Goal: Task Accomplishment & Management: Complete application form

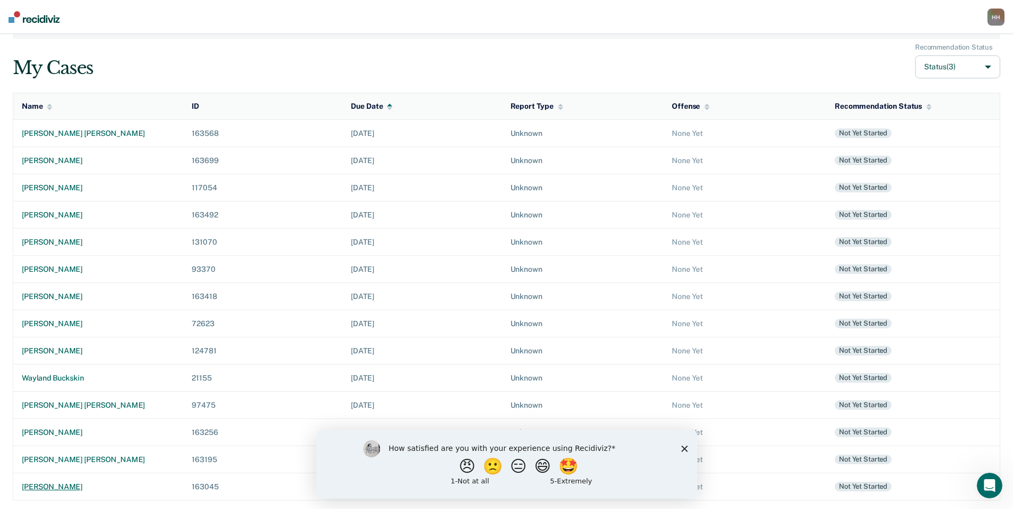
click at [96, 482] on div "[PERSON_NAME]" at bounding box center [98, 486] width 153 height 9
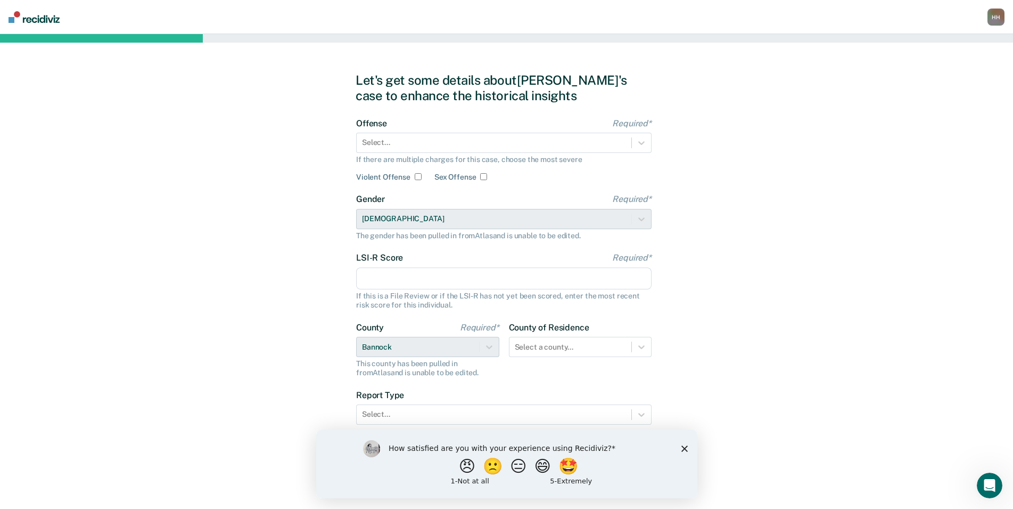
click at [685, 452] on div "How satisfied are you with your experience using Recidiviz? 😠 🙁 😑 😄 🤩 1 - Not a…" at bounding box center [506, 463] width 381 height 69
click at [513, 136] on div "Select..." at bounding box center [494, 142] width 275 height 15
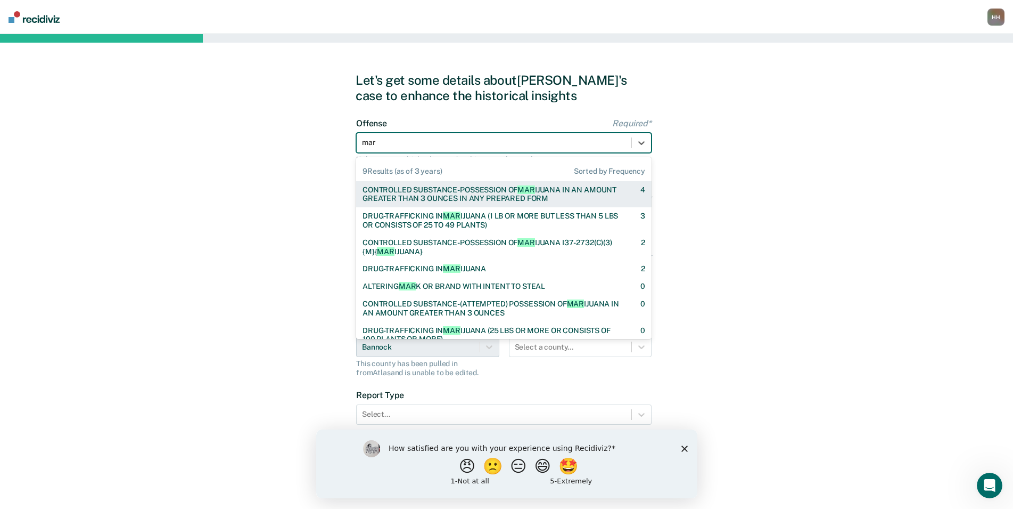
type input "mari"
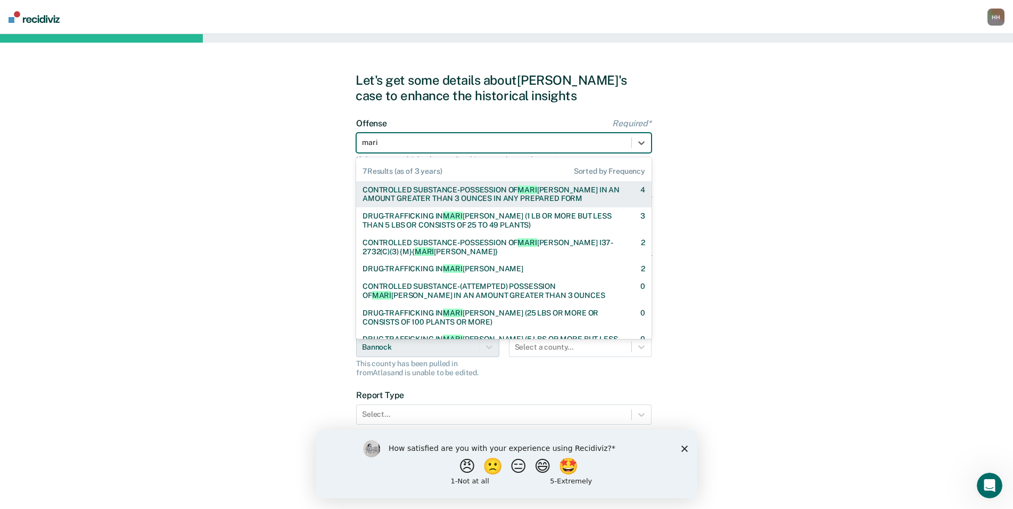
click at [503, 187] on div "CONTROLLED SUBSTANCE-POSSESSION OF [PERSON_NAME] IN AN AMOUNT GREATER THAN 3 OU…" at bounding box center [492, 194] width 259 height 18
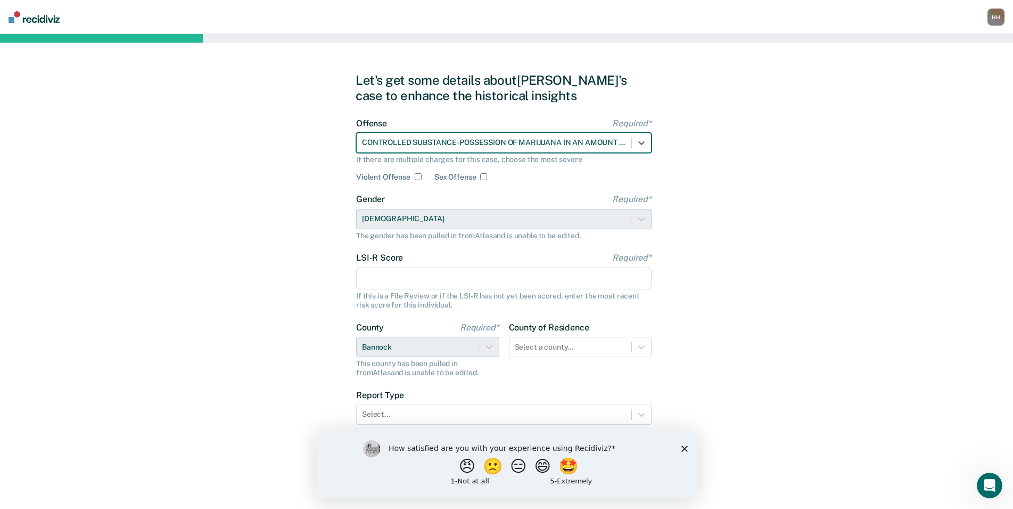
click at [420, 269] on input "LSI-R Score Required*" at bounding box center [504, 278] width 296 height 22
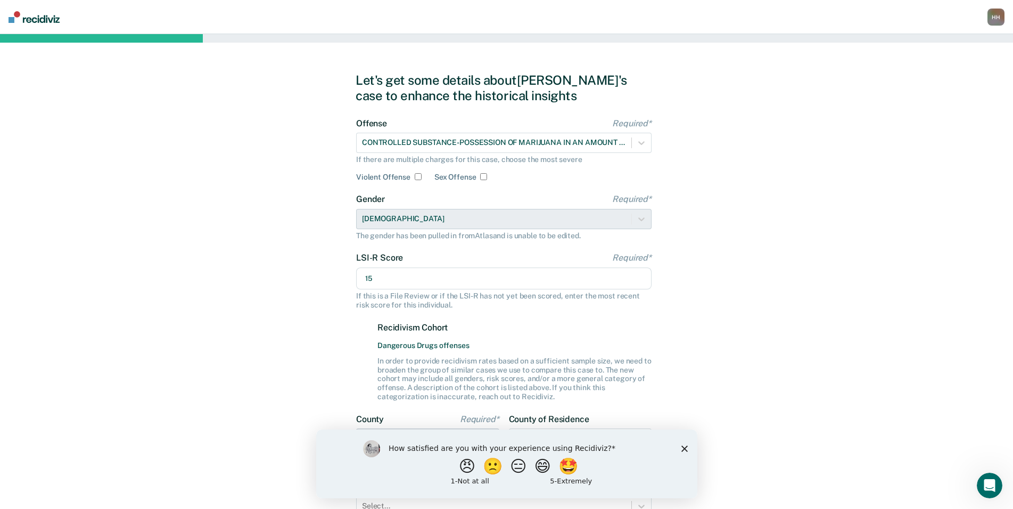
type input "15"
click at [683, 449] on polygon "Close survey" at bounding box center [684, 448] width 6 height 6
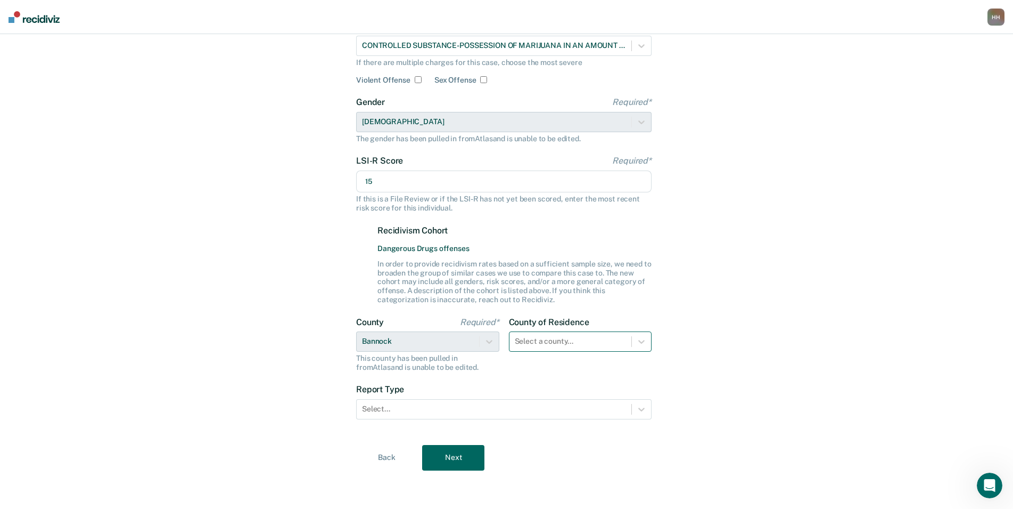
scroll to position [104, 0]
click at [603, 342] on div "Select a county..." at bounding box center [571, 340] width 122 height 15
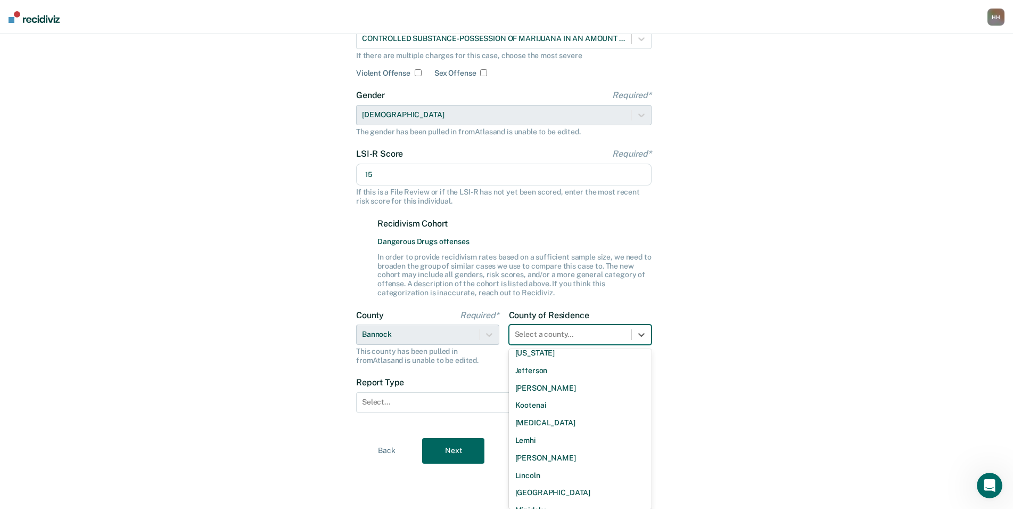
scroll to position [613, 0]
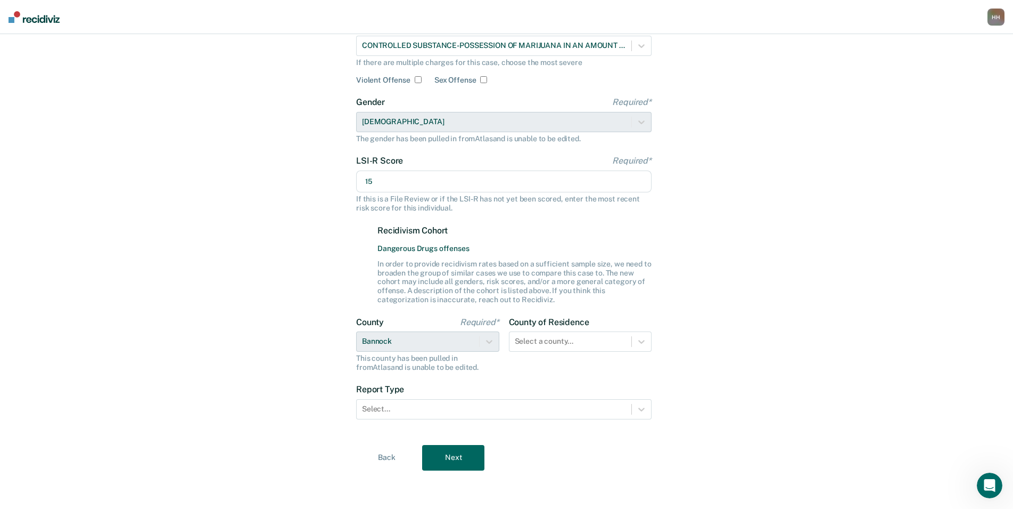
click at [700, 381] on div "Let's get some details about [PERSON_NAME]'s case to enhance the historical ins…" at bounding box center [506, 222] width 1013 height 571
click at [567, 409] on div at bounding box center [494, 408] width 264 height 11
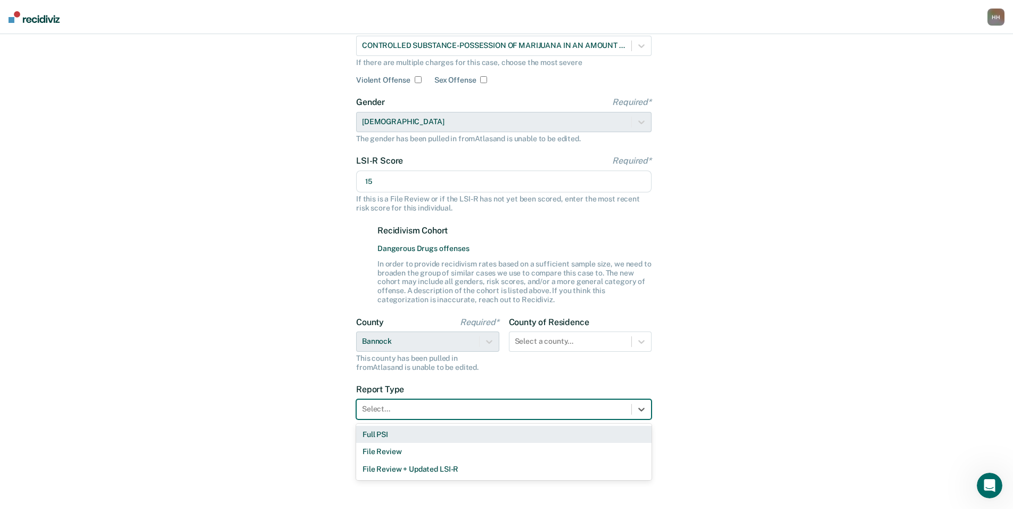
click at [547, 429] on div "Full PSI" at bounding box center [504, 435] width 296 height 18
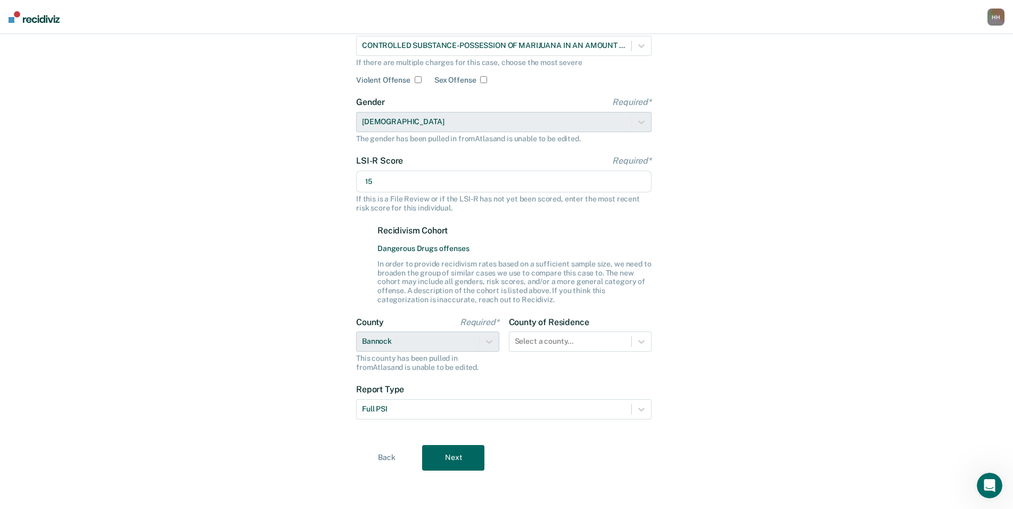
click at [483, 446] on button "Next" at bounding box center [453, 458] width 62 height 26
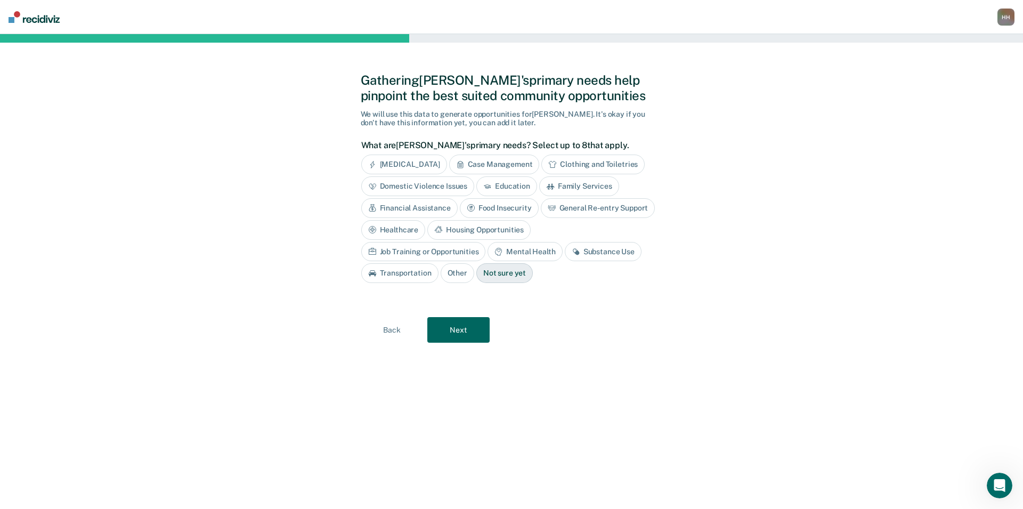
click at [487, 251] on div "Mental Health" at bounding box center [524, 252] width 75 height 20
click at [577, 250] on div "Substance Use" at bounding box center [615, 252] width 77 height 20
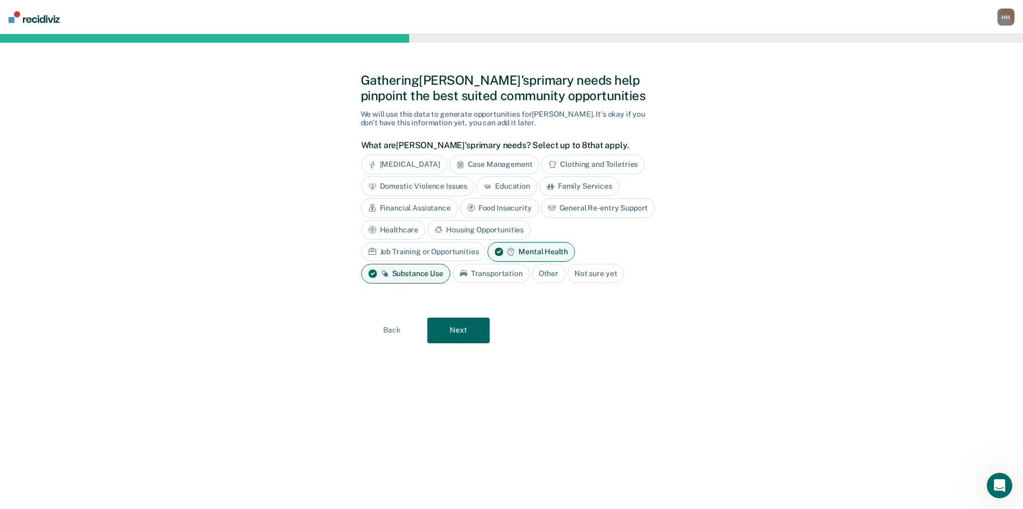
click at [469, 336] on button "Next" at bounding box center [458, 330] width 62 height 26
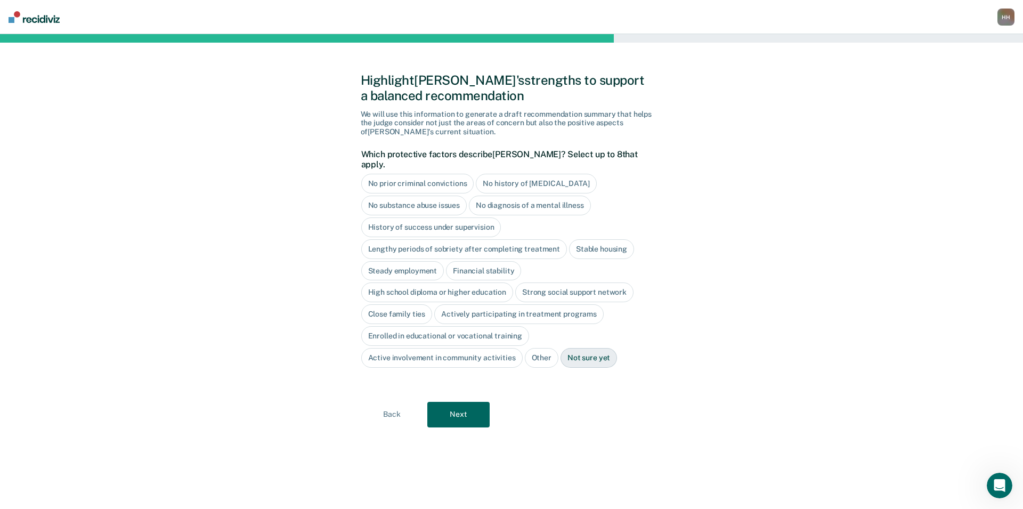
click at [519, 174] on div "No history of [MEDICAL_DATA]" at bounding box center [536, 184] width 120 height 20
click at [602, 239] on div "Stable housing" at bounding box center [601, 249] width 65 height 20
click at [479, 283] on div "High school diploma or higher education" at bounding box center [437, 293] width 152 height 20
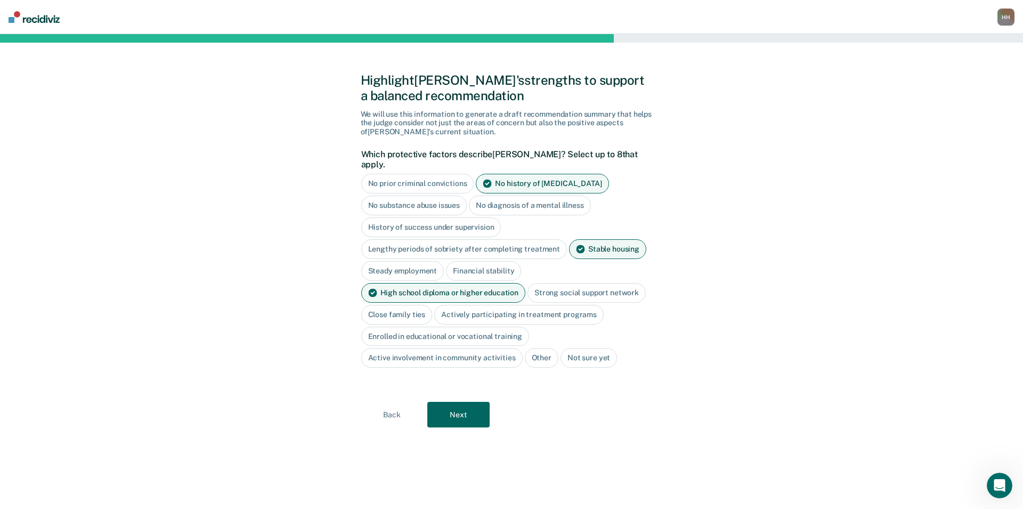
click at [404, 305] on div "Close family ties" at bounding box center [396, 315] width 71 height 20
click at [561, 283] on div "Strong social support network" at bounding box center [586, 293] width 118 height 20
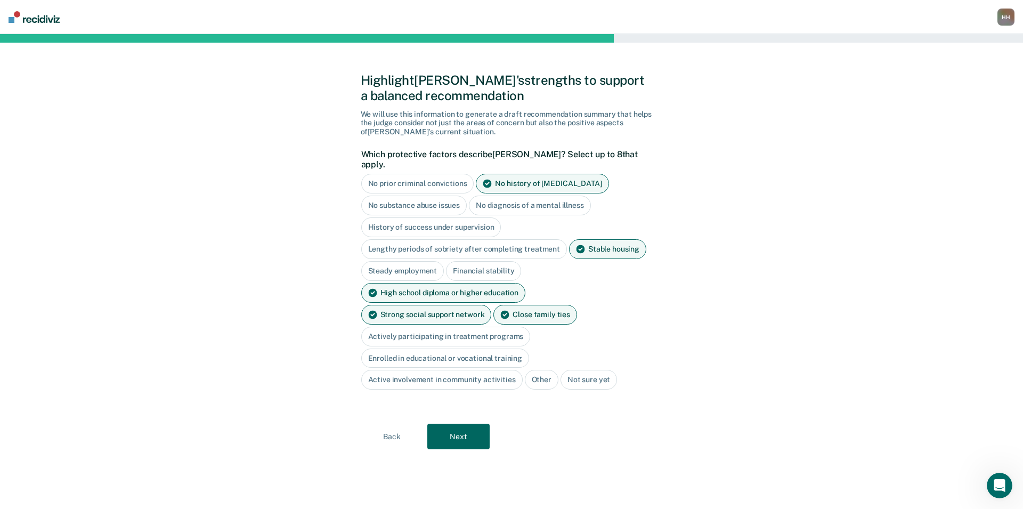
click at [563, 293] on div "No prior criminal convictions No history of [MEDICAL_DATA] No substance abuse i…" at bounding box center [509, 282] width 296 height 216
click at [530, 326] on div "Actively participating in treatment programs" at bounding box center [445, 336] width 169 height 20
click at [503, 348] on div "Enrolled in educational or vocational training" at bounding box center [445, 358] width 168 height 20
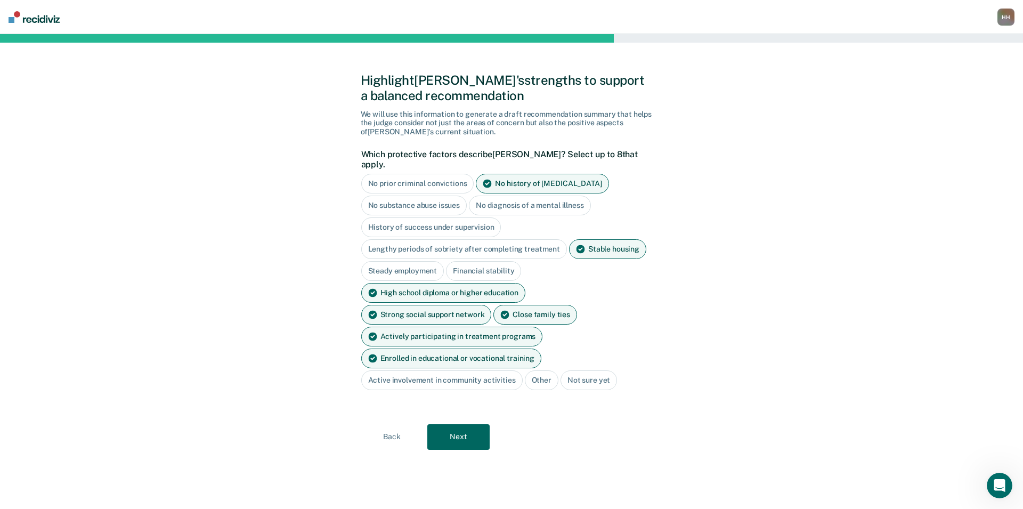
click at [495, 370] on div "Active involvement in community activities" at bounding box center [441, 380] width 161 height 20
click at [476, 424] on button "Next" at bounding box center [458, 437] width 62 height 26
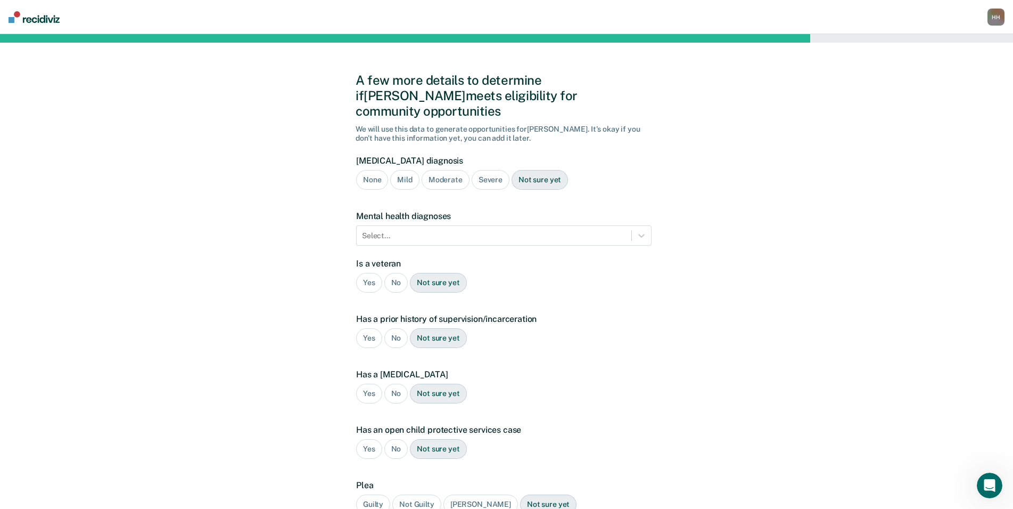
click at [394, 170] on div "Mild" at bounding box center [404, 180] width 29 height 20
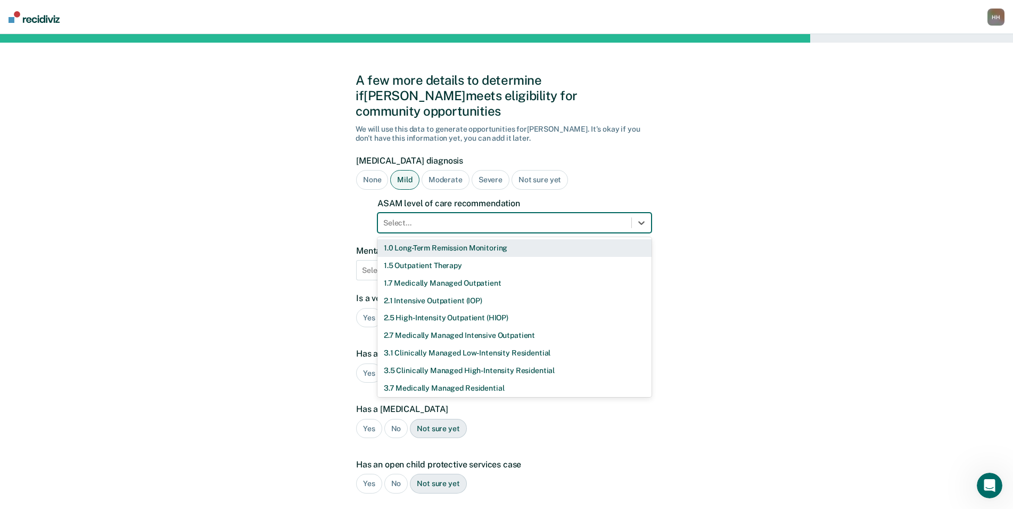
click at [411, 217] on div at bounding box center [504, 222] width 243 height 11
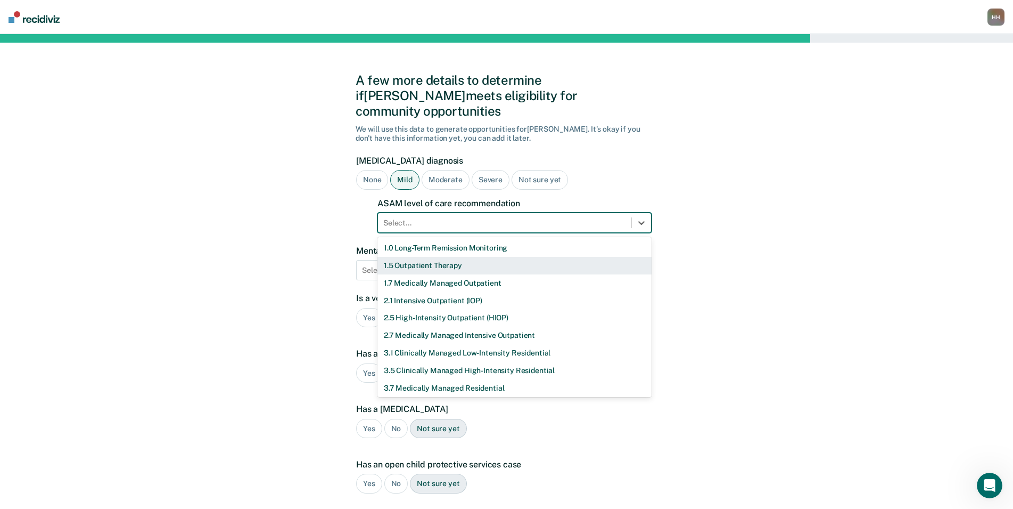
click at [412, 257] on div "1.5 Outpatient Therapy" at bounding box center [515, 266] width 274 height 18
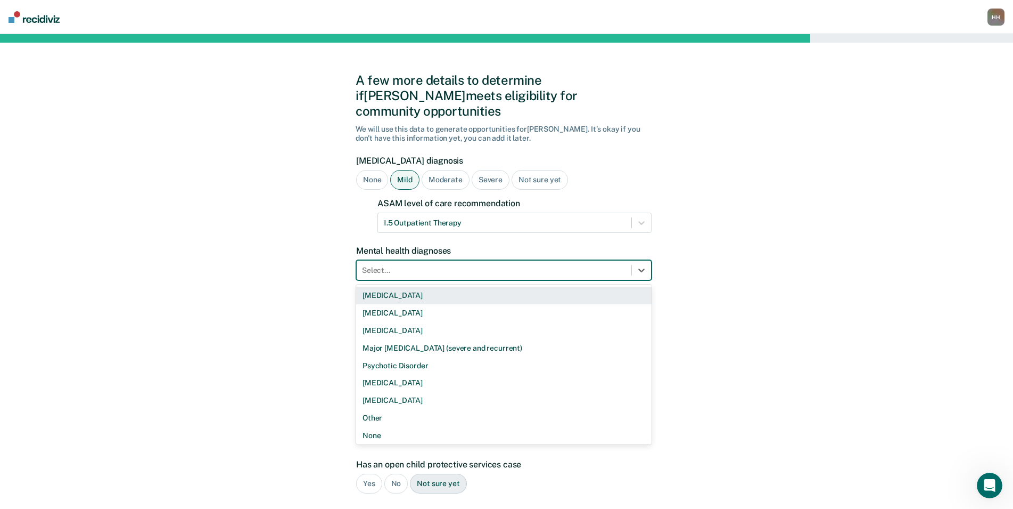
click at [412, 265] on div at bounding box center [494, 270] width 264 height 11
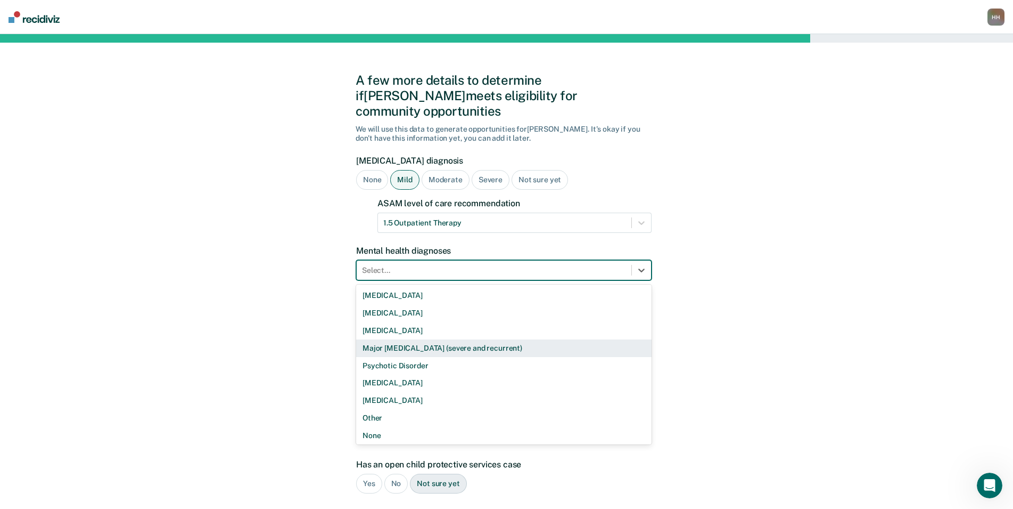
click at [405, 339] on div "Major [MEDICAL_DATA] (severe and recurrent)" at bounding box center [504, 348] width 296 height 18
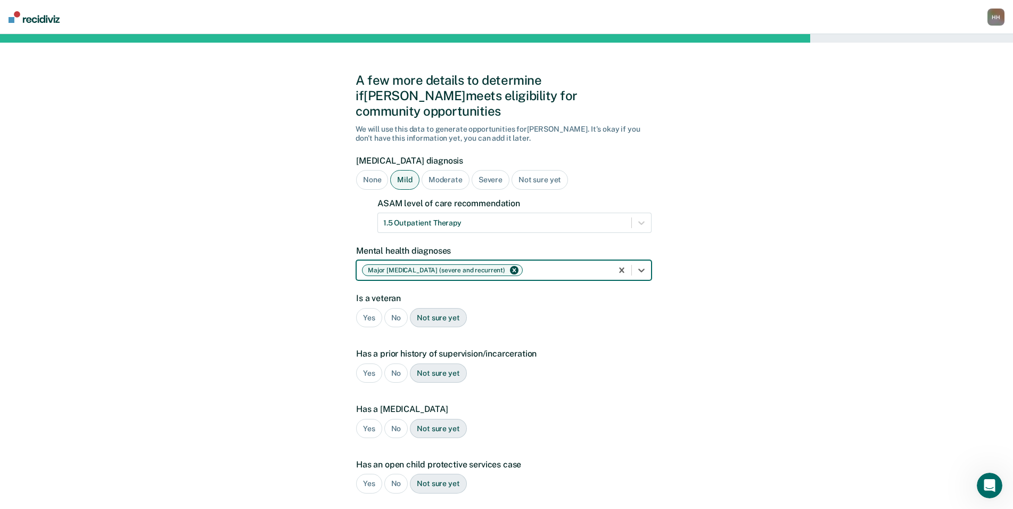
click at [581, 265] on div at bounding box center [566, 270] width 82 height 11
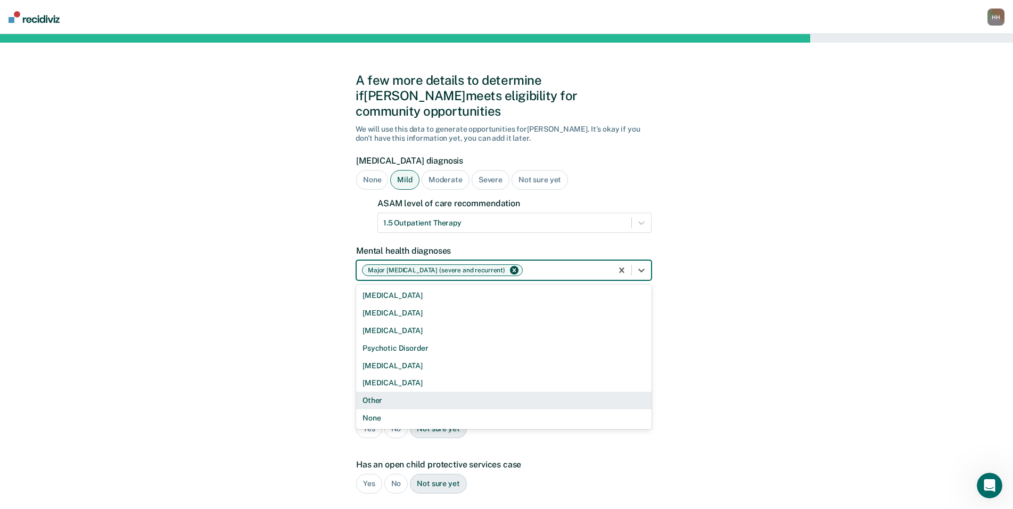
click at [456, 391] on div "Other" at bounding box center [504, 400] width 296 height 18
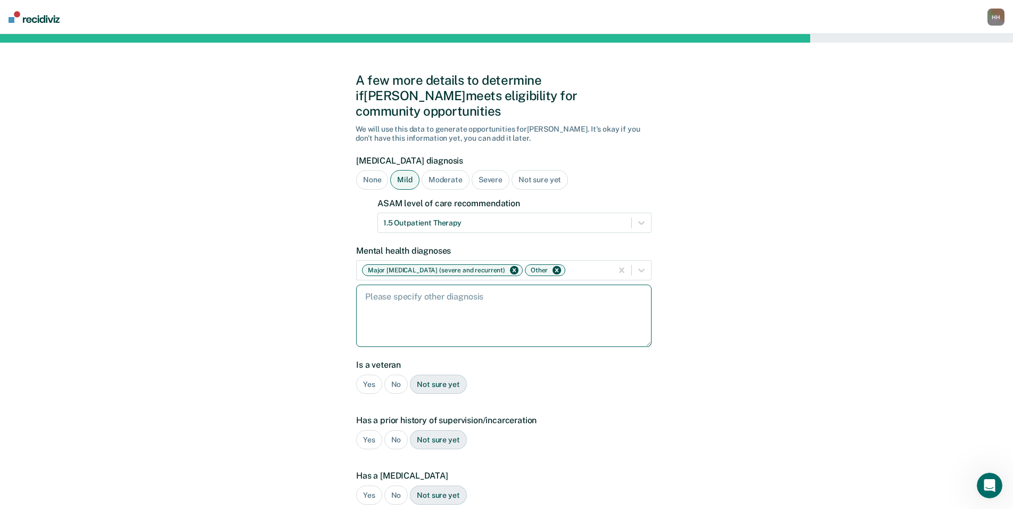
click at [437, 285] on textarea at bounding box center [504, 315] width 296 height 62
type textarea "CPTSD and anxiety"
click at [397, 374] on div "No" at bounding box center [397, 384] width 24 height 20
drag, startPoint x: 370, startPoint y: 425, endPoint x: 372, endPoint y: 418, distance: 7.8
click at [369, 430] on div "Yes" at bounding box center [369, 440] width 26 height 20
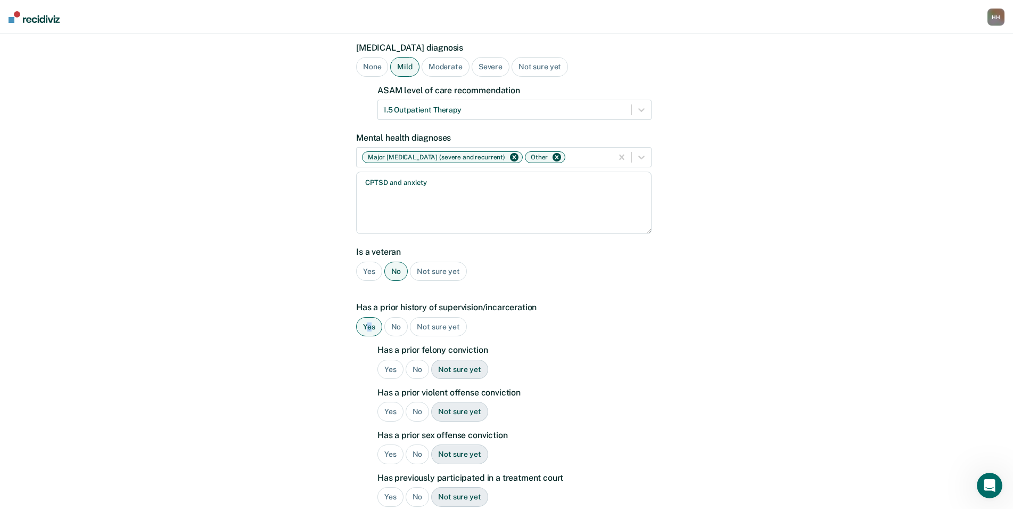
scroll to position [160, 0]
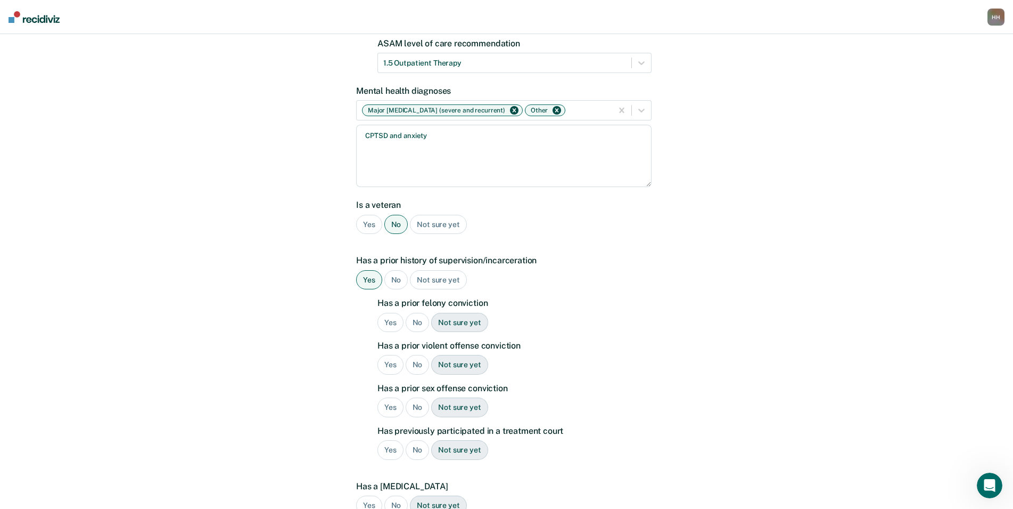
click at [414, 313] on div "No" at bounding box center [418, 323] width 24 height 20
click at [414, 355] on div "No" at bounding box center [418, 365] width 24 height 20
drag, startPoint x: 422, startPoint y: 392, endPoint x: 420, endPoint y: 408, distance: 15.7
click at [422, 397] on div "No" at bounding box center [418, 407] width 24 height 20
click at [419, 440] on div "No" at bounding box center [418, 450] width 24 height 20
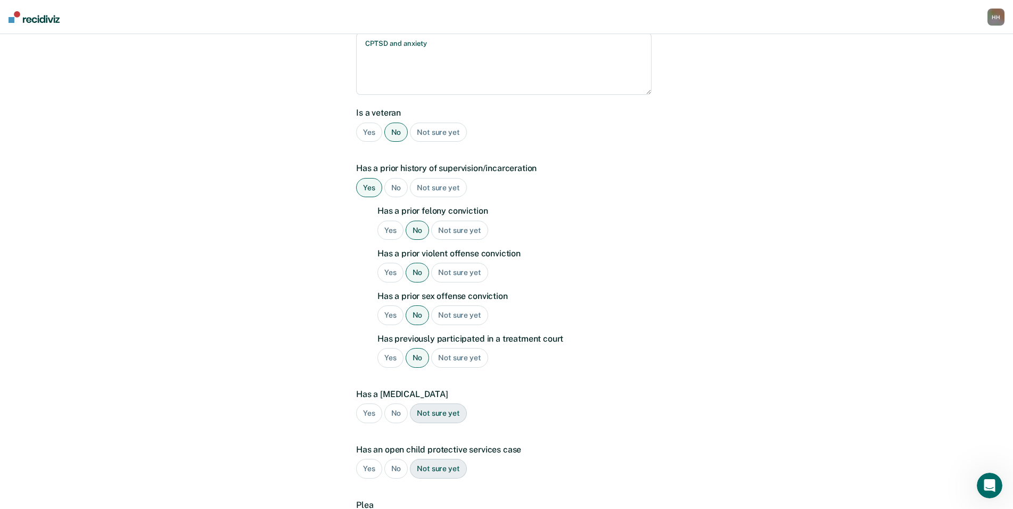
scroll to position [266, 0]
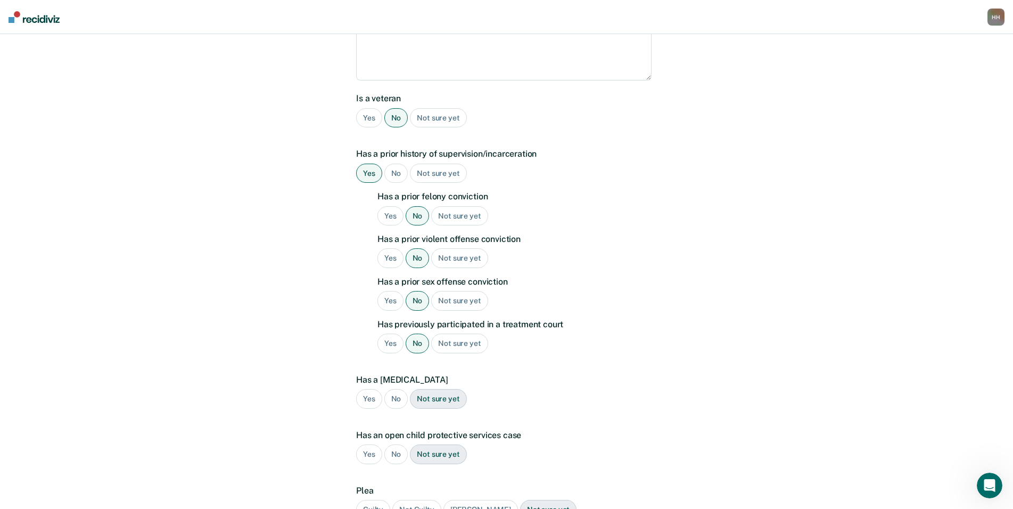
click at [397, 389] on div "No" at bounding box center [397, 399] width 24 height 20
drag, startPoint x: 392, startPoint y: 435, endPoint x: 434, endPoint y: 422, distance: 43.0
click at [393, 444] on div "No" at bounding box center [397, 454] width 24 height 20
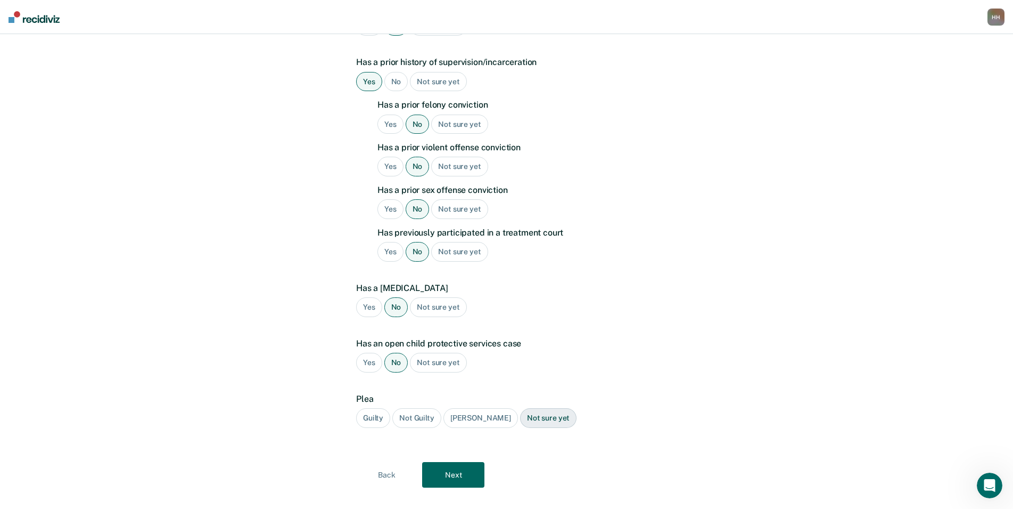
scroll to position [359, 0]
click at [374, 406] on div "Guilty" at bounding box center [373, 416] width 34 height 20
click at [463, 460] on button "Next" at bounding box center [453, 473] width 62 height 26
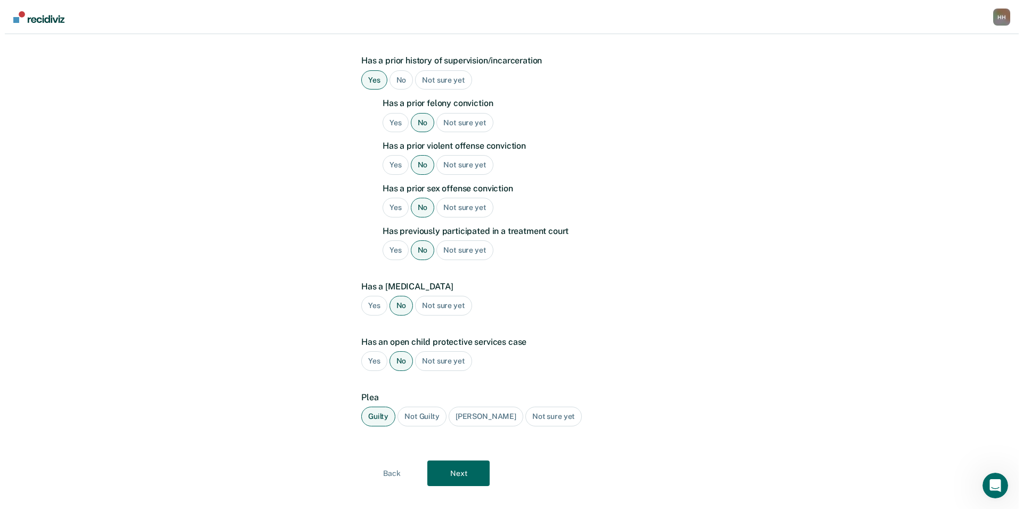
scroll to position [0, 0]
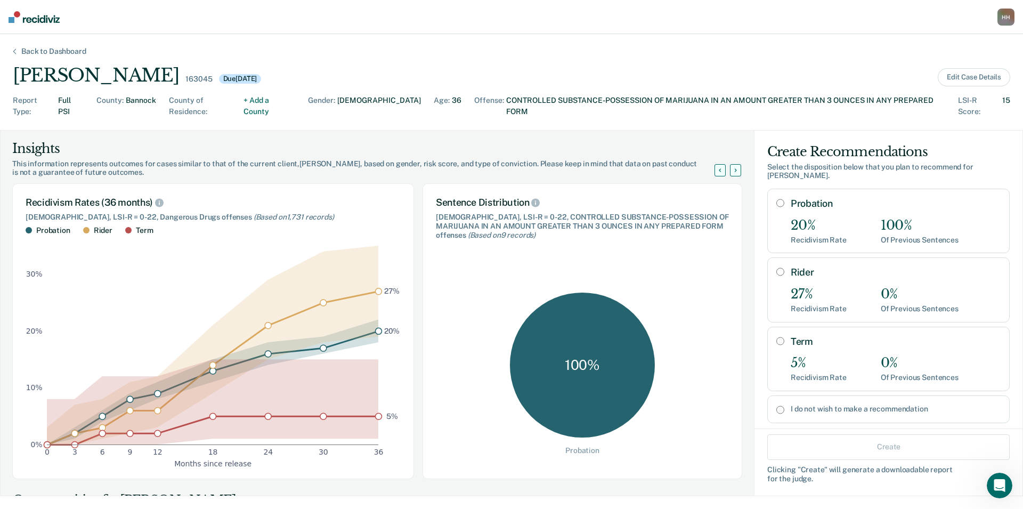
click at [838, 225] on div "20% Recidivism Rate 100% Of Previous Sentences" at bounding box center [895, 231] width 210 height 27
radio input "true"
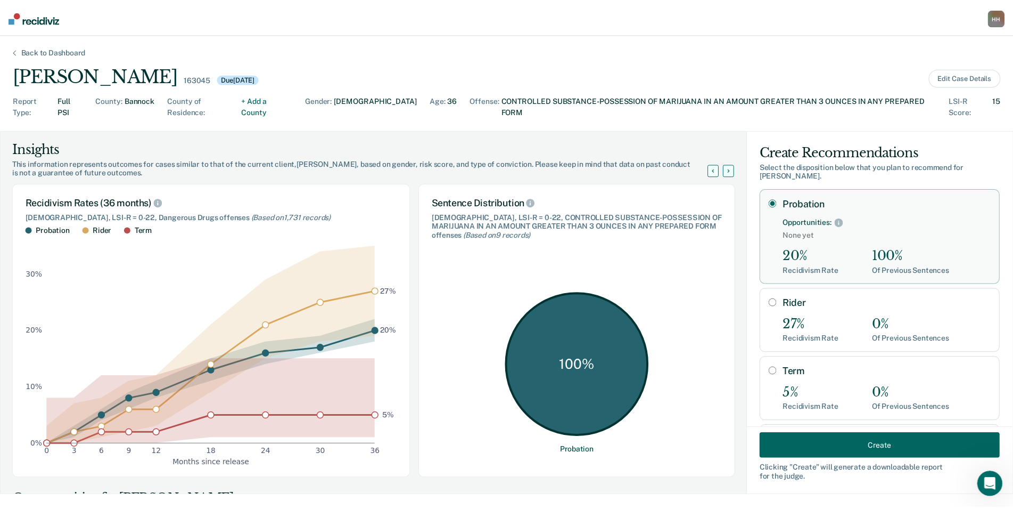
scroll to position [41, 0]
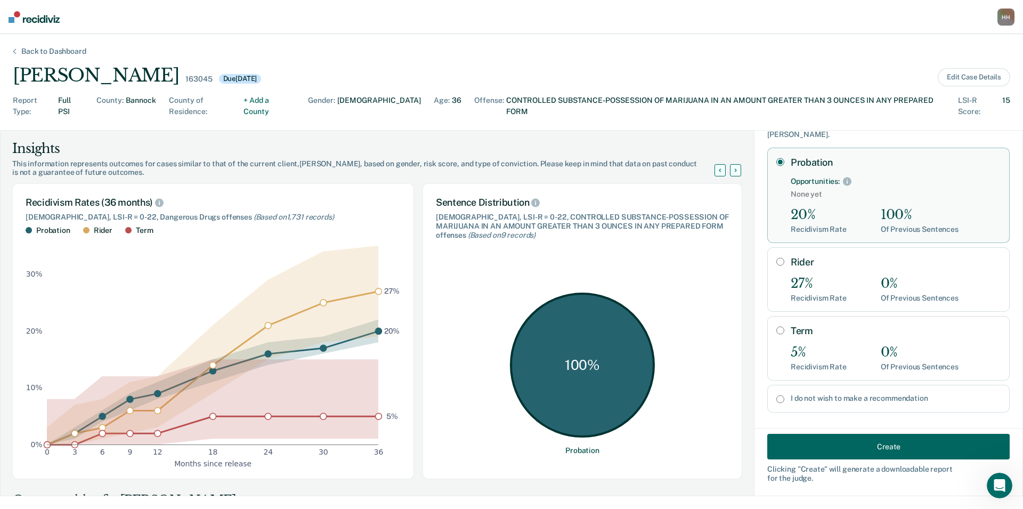
click at [787, 442] on button "Create" at bounding box center [888, 447] width 242 height 26
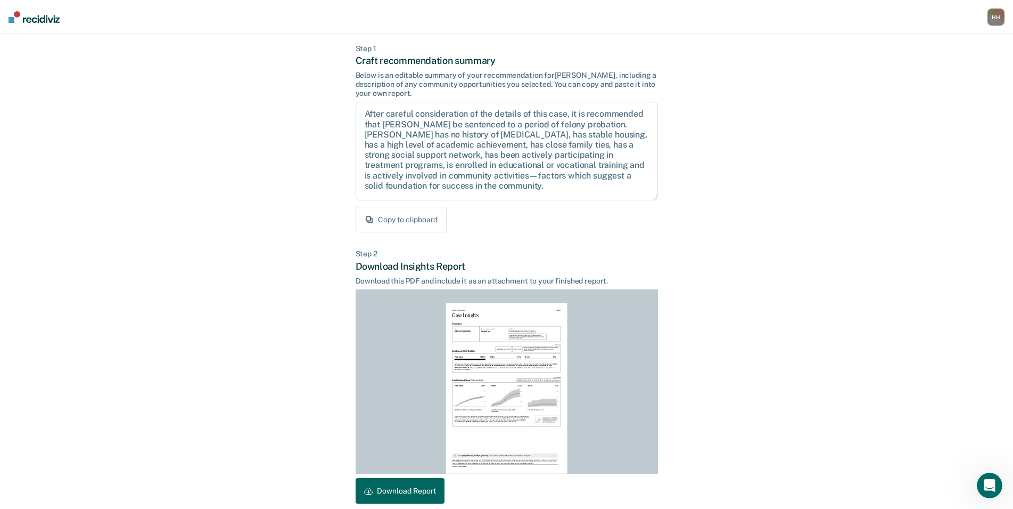
scroll to position [99, 0]
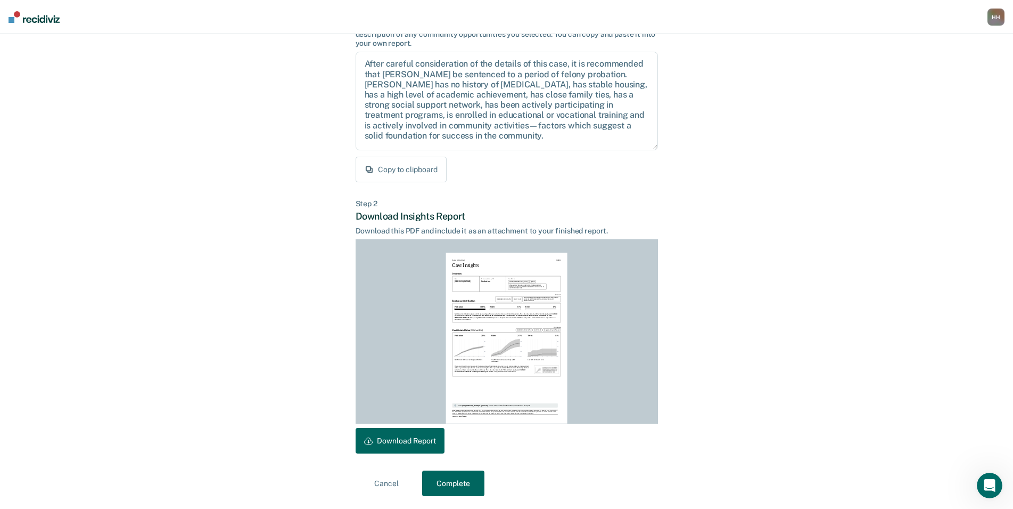
click at [424, 438] on button "Download Report" at bounding box center [400, 441] width 89 height 26
click at [418, 173] on button "Copy to clipboard" at bounding box center [401, 170] width 91 height 26
